Goal: Task Accomplishment & Management: Manage account settings

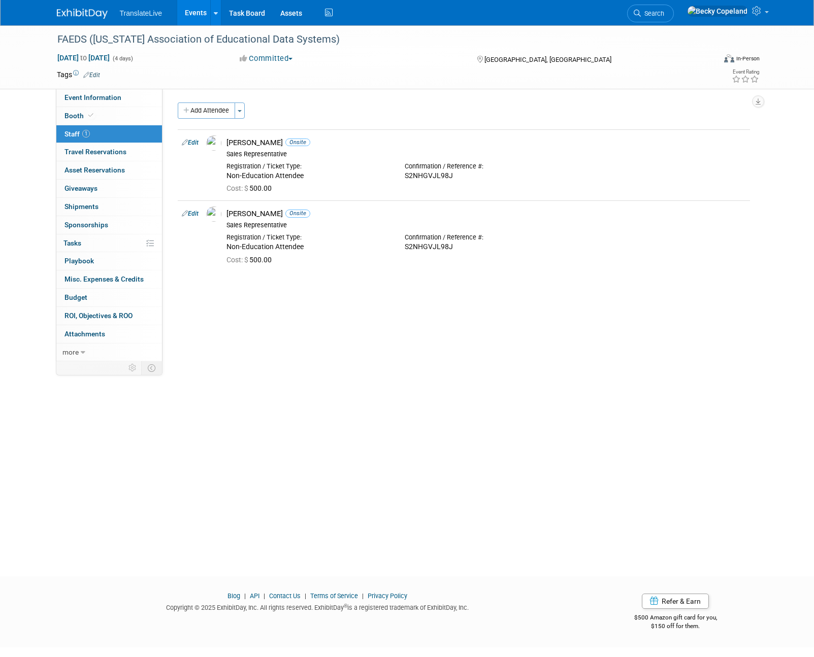
click at [296, 56] on button "Committed" at bounding box center [266, 58] width 60 height 11
click at [337, 58] on div "Committed Committed Considering Not Going" at bounding box center [348, 58] width 224 height 11
click at [198, 13] on link "Events" at bounding box center [195, 12] width 37 height 25
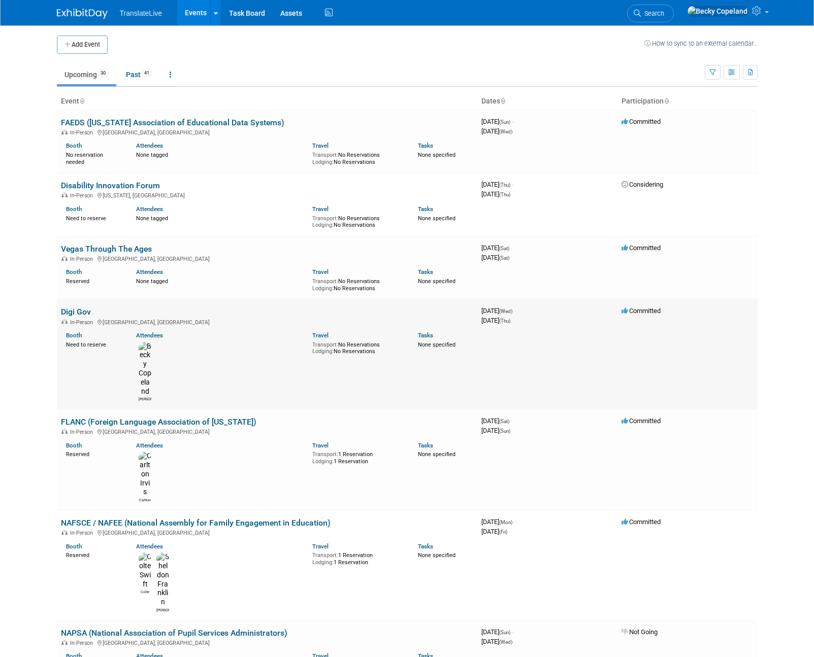
scroll to position [19, 0]
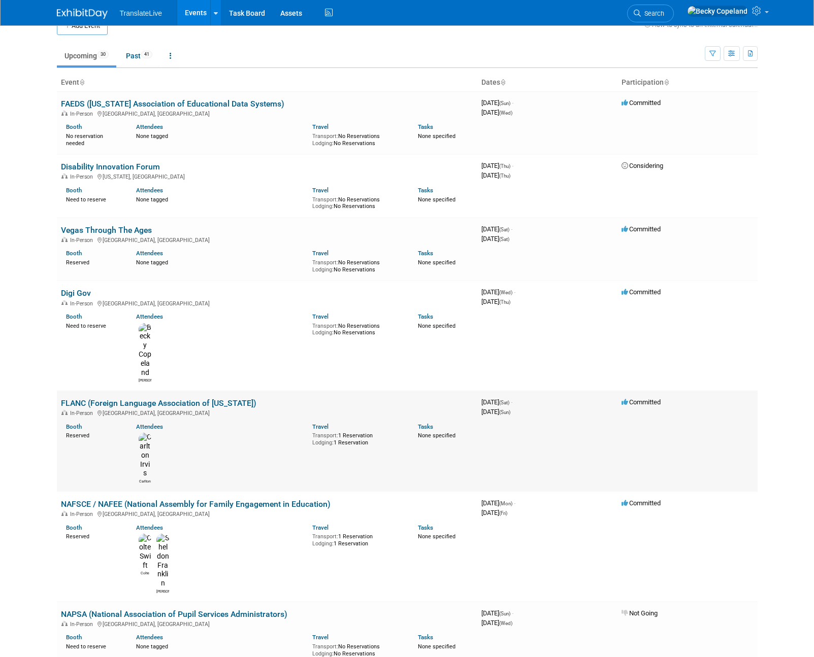
click at [117, 398] on link "FLANC (Foreign Language Association of [US_STATE])" at bounding box center [158, 403] width 195 height 10
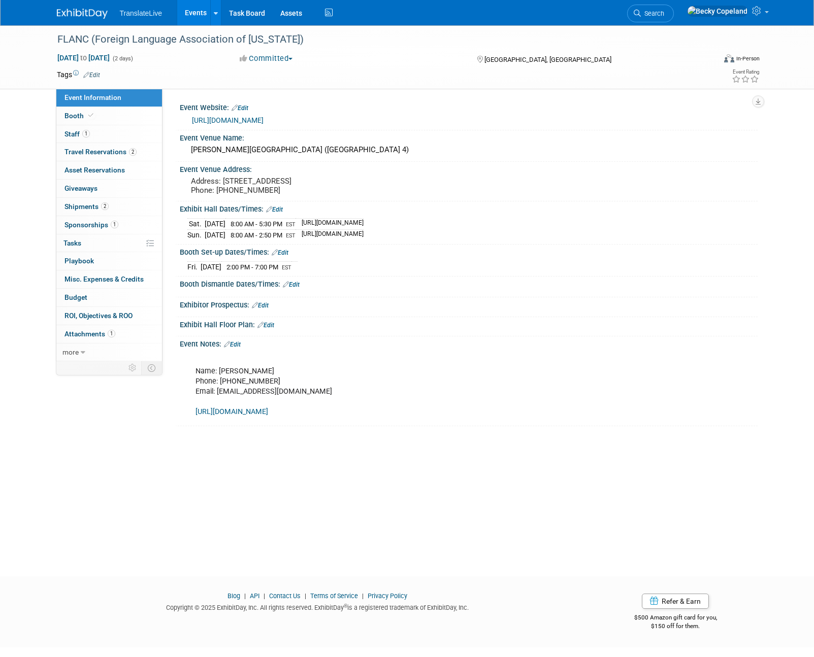
click at [296, 57] on button "Committed" at bounding box center [266, 58] width 60 height 11
click at [274, 103] on link "Not Going" at bounding box center [277, 103] width 80 height 14
click at [195, 15] on link "Events" at bounding box center [195, 12] width 37 height 25
